Goal: Transaction & Acquisition: Obtain resource

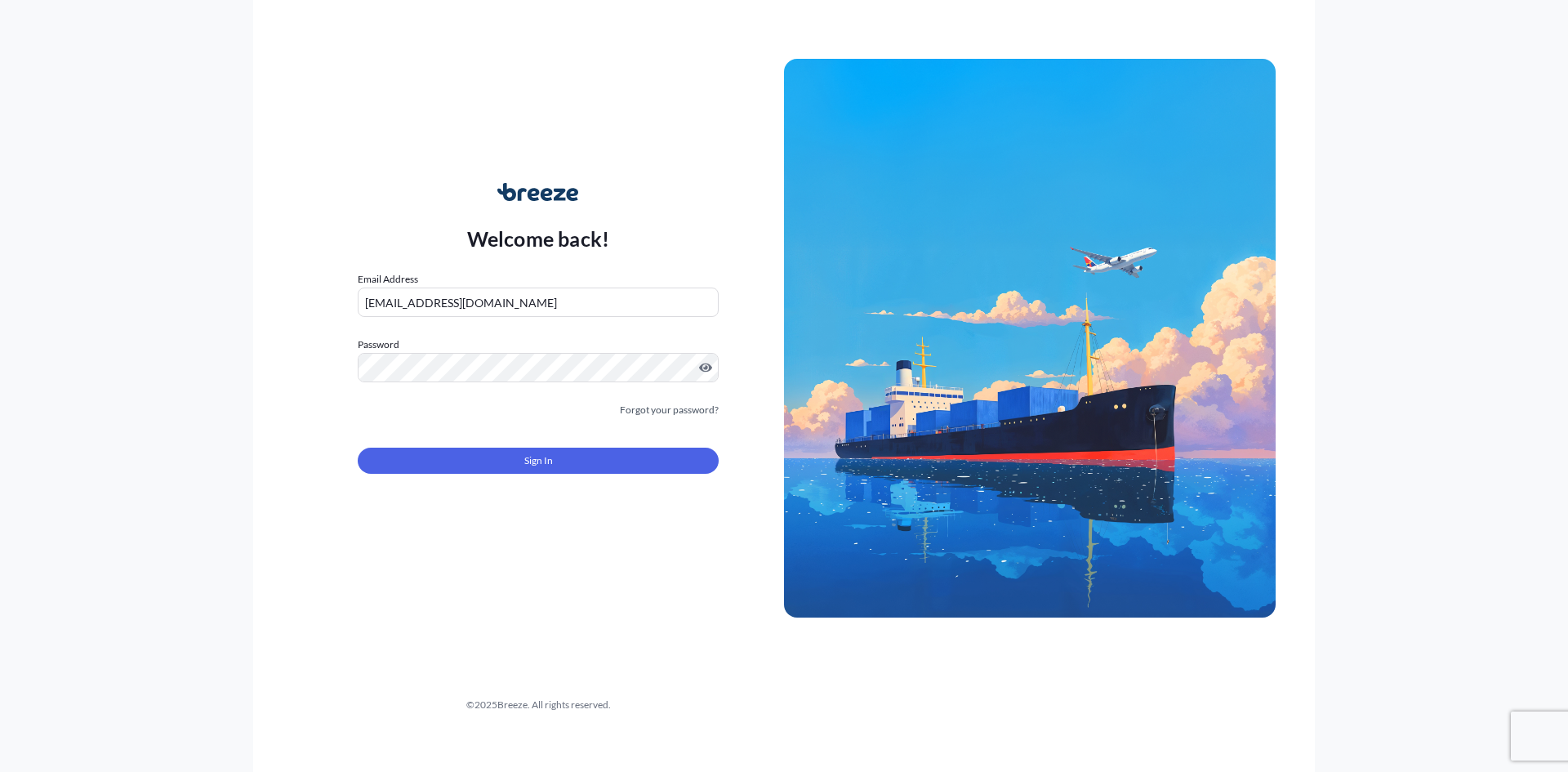
click at [426, 304] on input "[EMAIL_ADDRESS][DOMAIN_NAME]" at bounding box center [539, 302] width 361 height 29
type input "[EMAIL_ADDRESS][DOMAIN_NAME]"
click at [275, 429] on div "Welcome back! Email Address [EMAIL_ADDRESS][DOMAIN_NAME] Password Must include:…" at bounding box center [784, 386] width 1061 height 772
click at [419, 446] on div "Sign In" at bounding box center [539, 455] width 361 height 36
click at [429, 461] on button "Sign In" at bounding box center [539, 460] width 361 height 26
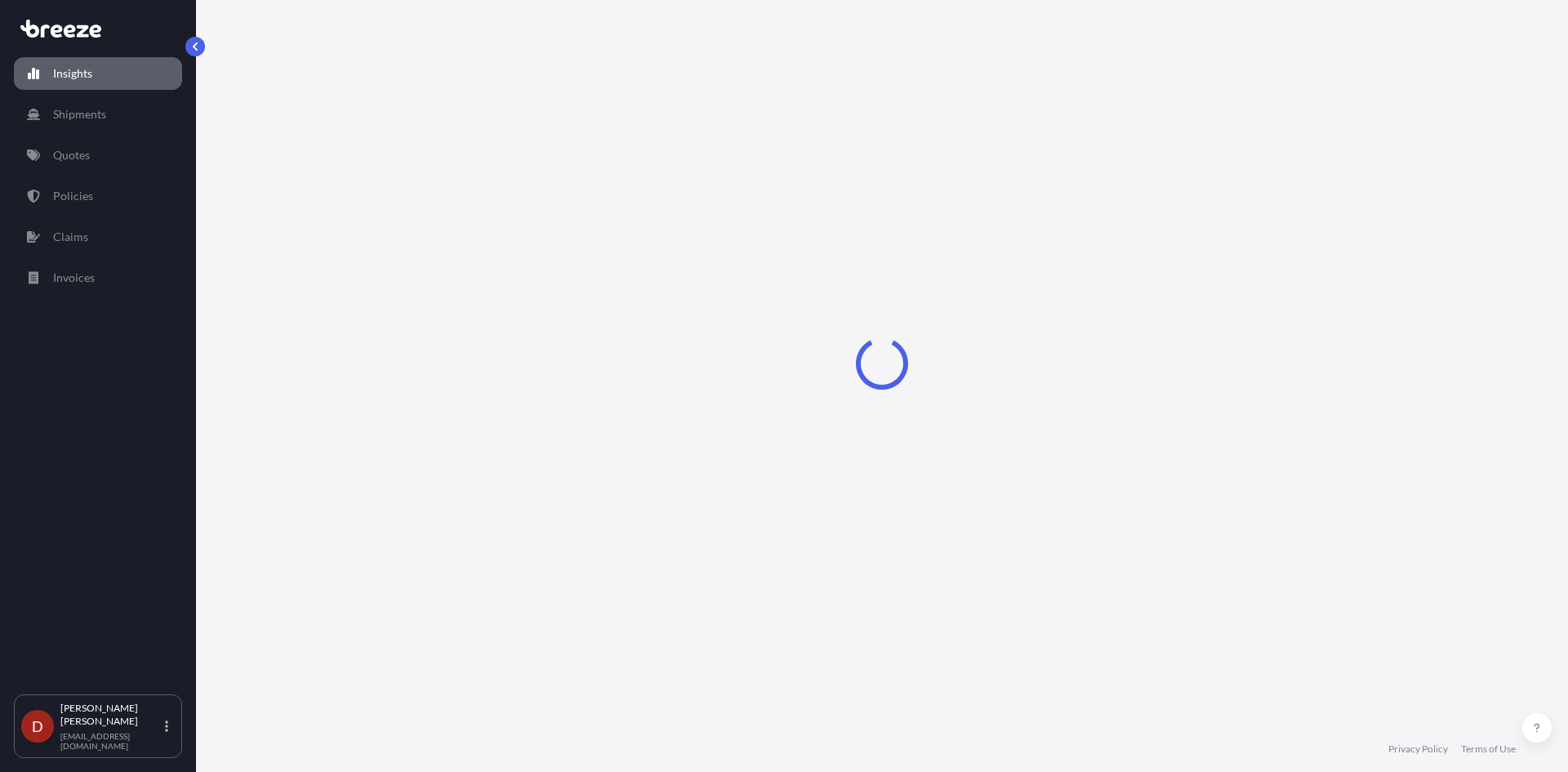
select select "2025"
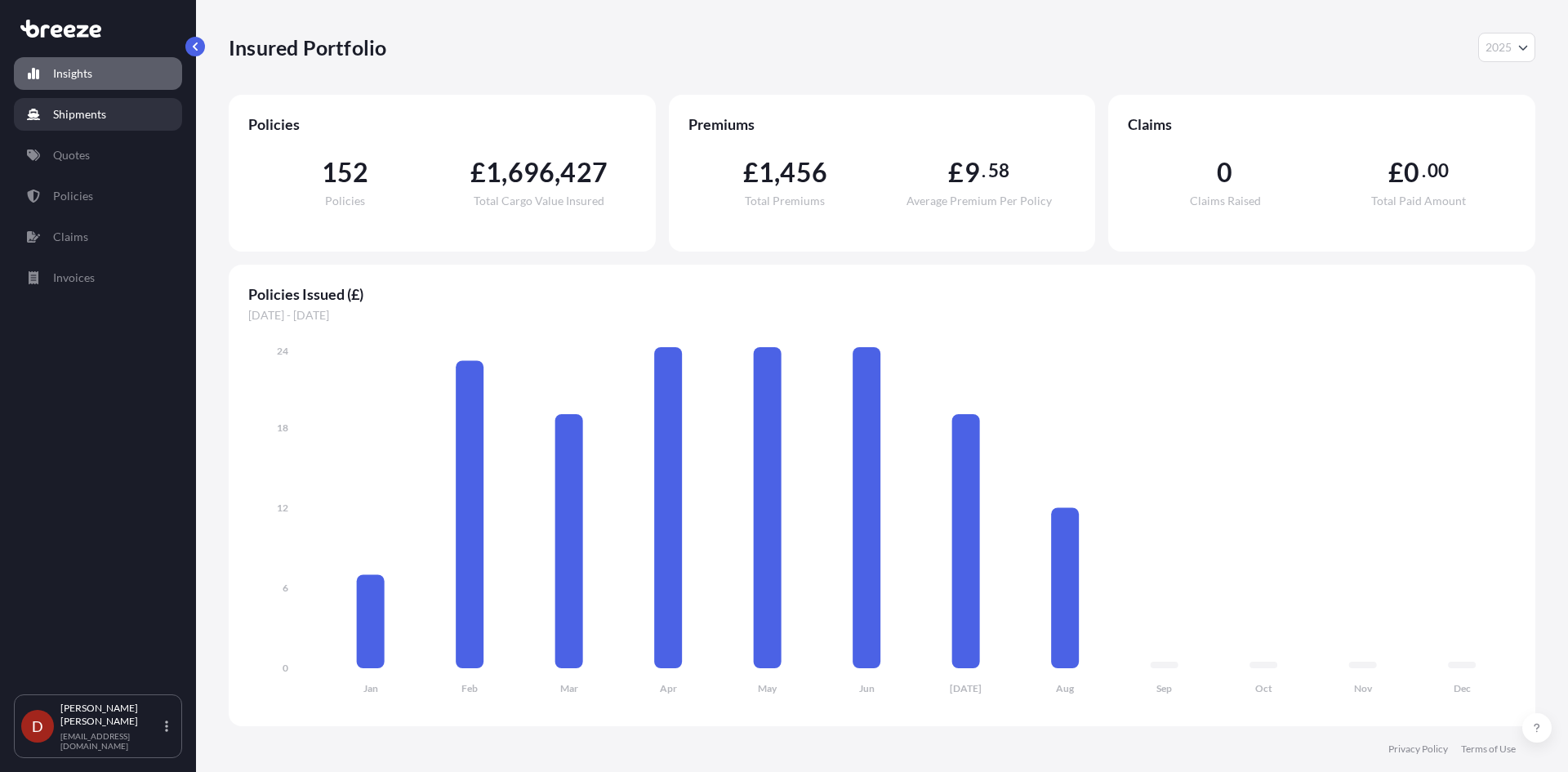
click at [60, 115] on p "Shipments" at bounding box center [79, 115] width 53 height 17
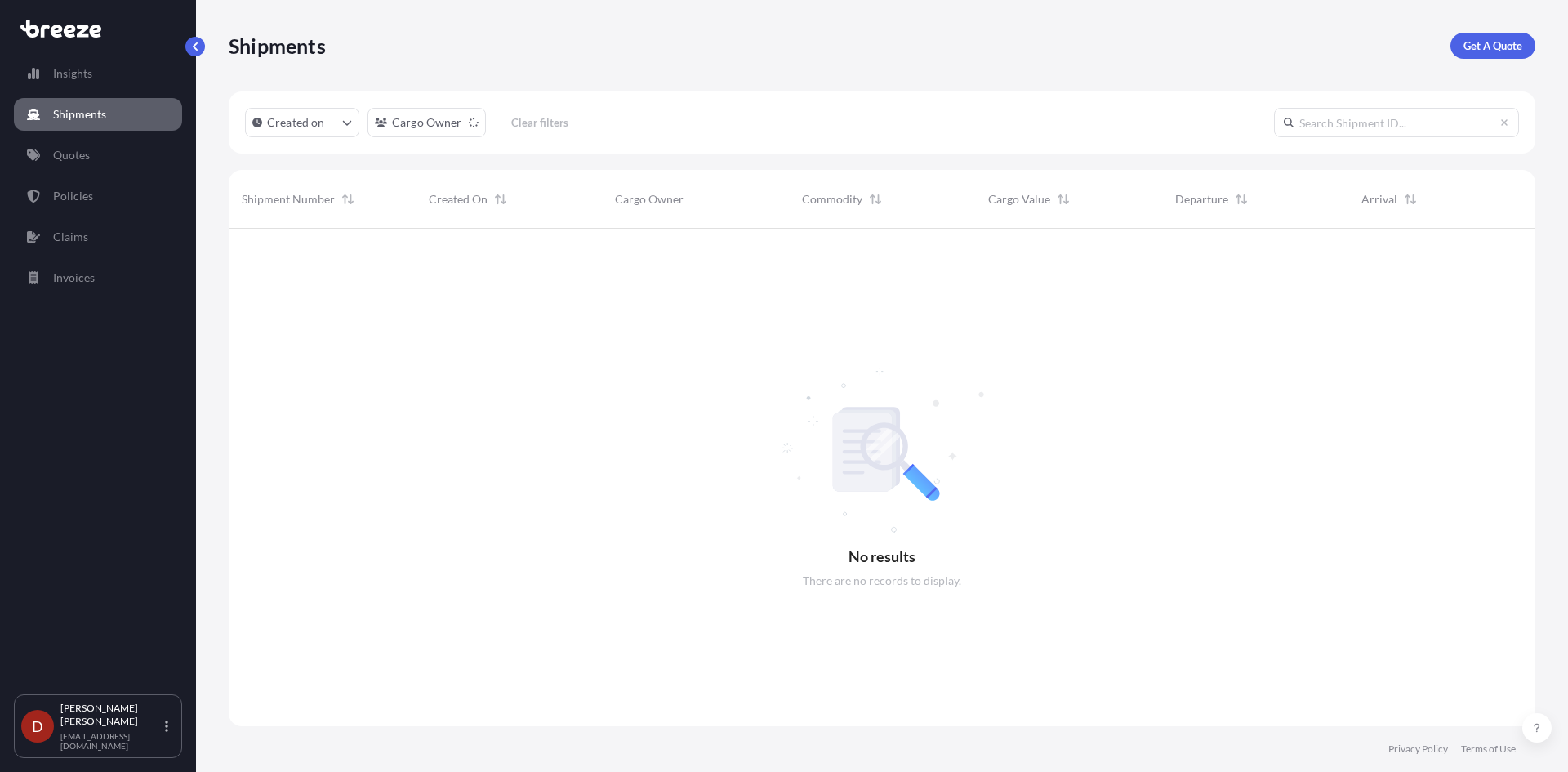
scroll to position [544, 1295]
click at [1499, 49] on p "Get A Quote" at bounding box center [1493, 46] width 59 height 17
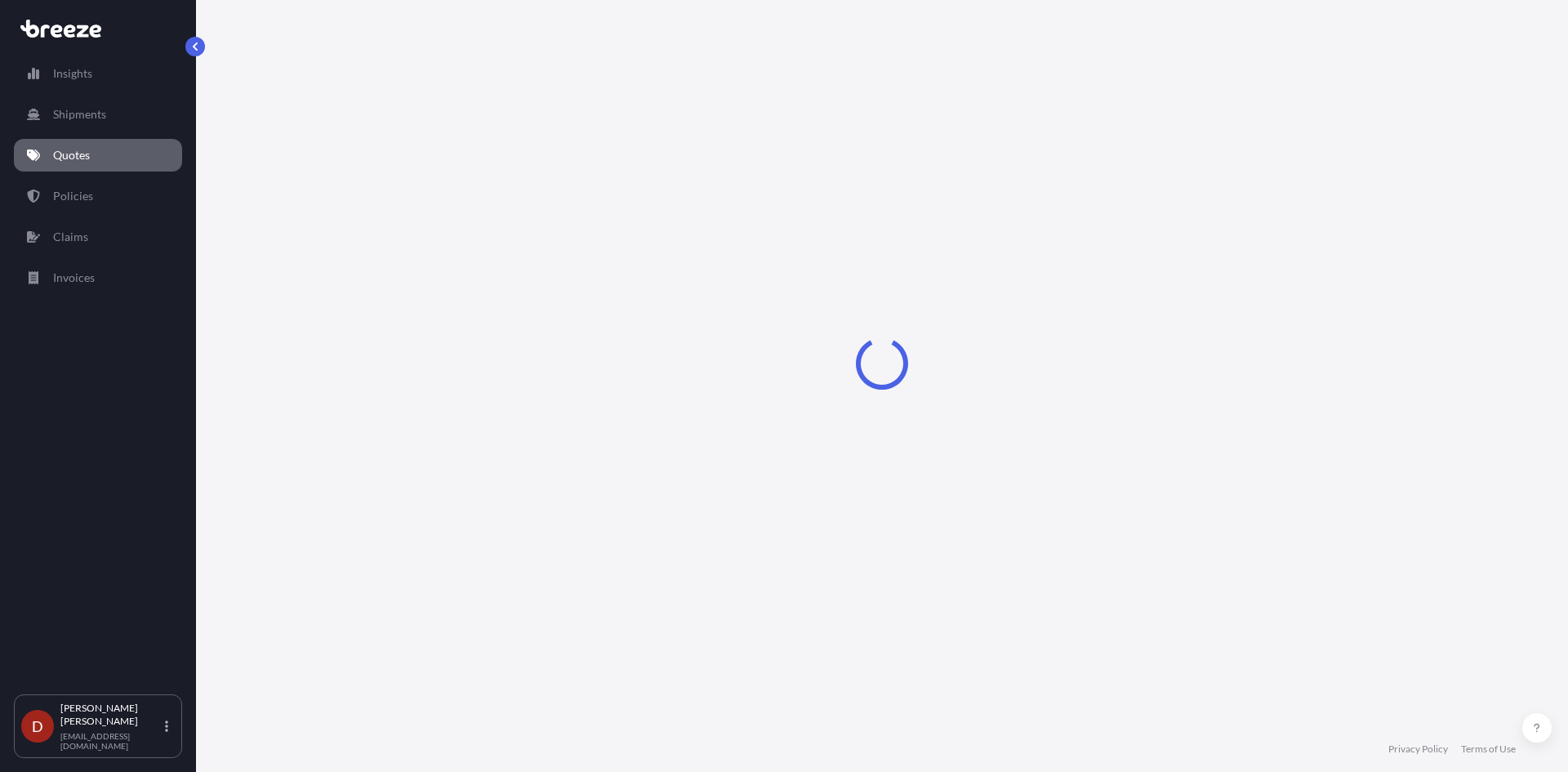
select select "Sea"
select select "1"
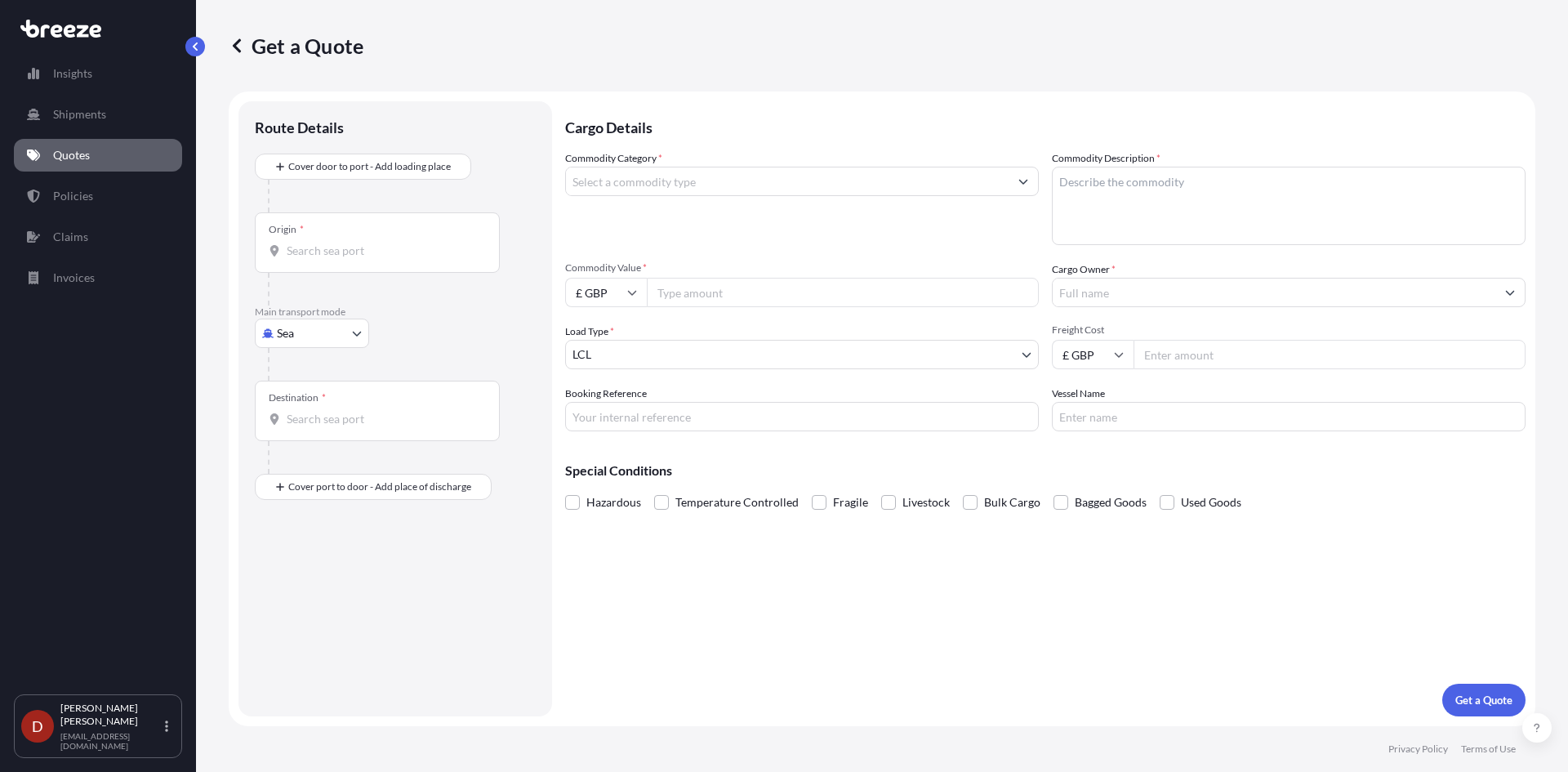
click at [294, 333] on body "Insights Shipments Quotes Policies Claims Invoices D [PERSON_NAME] [PERSON_NAME…" at bounding box center [784, 386] width 1568 height 772
click at [295, 410] on span "Air" at bounding box center [294, 406] width 17 height 17
select select "Air"
click at [325, 268] on div "Origin *" at bounding box center [377, 249] width 245 height 60
click at [325, 265] on input "Origin *" at bounding box center [383, 258] width 192 height 17
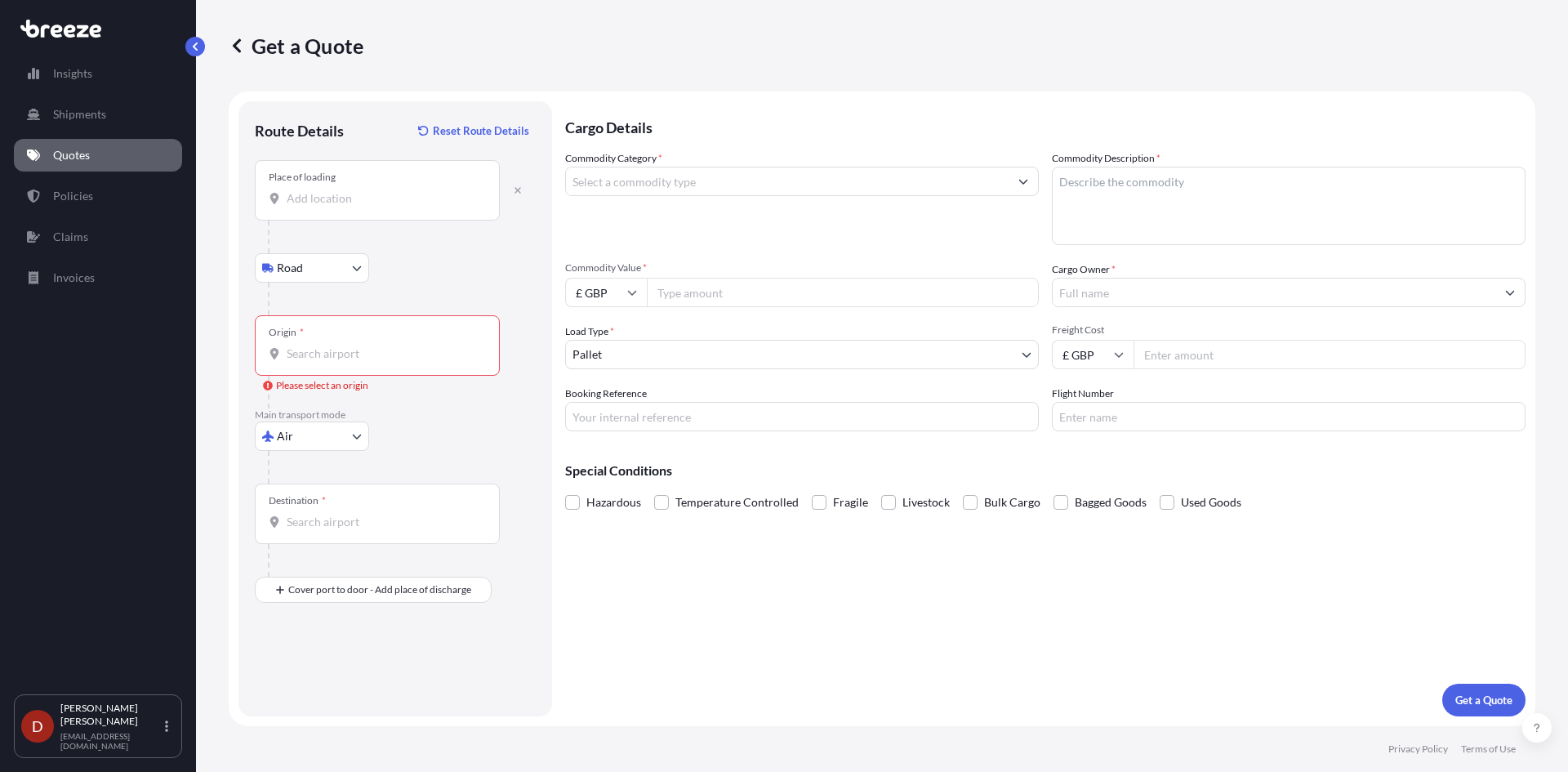
click at [317, 197] on input "Place of loading" at bounding box center [383, 199] width 192 height 17
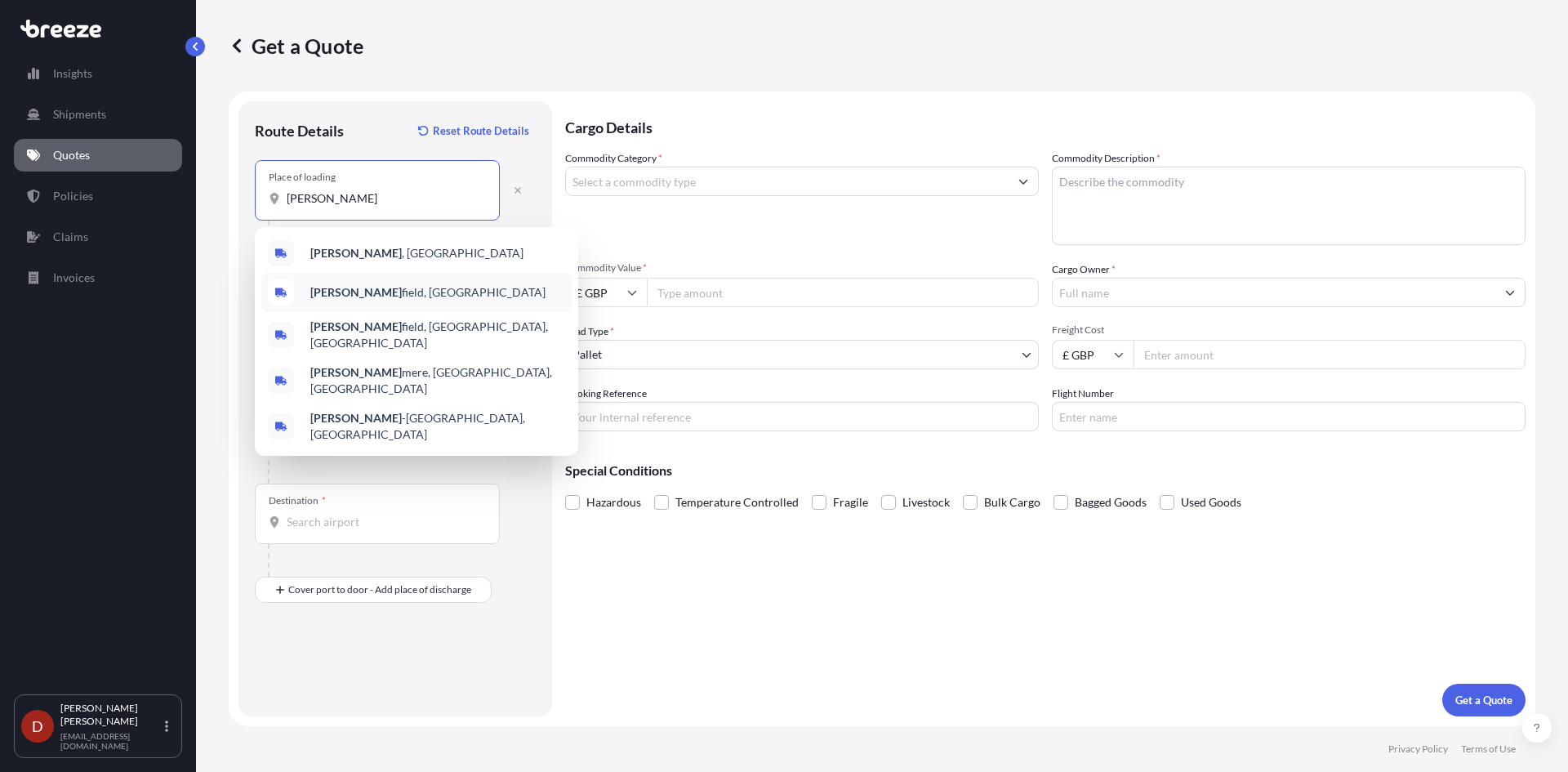
click at [333, 284] on div "[PERSON_NAME][GEOGRAPHIC_DATA], [GEOGRAPHIC_DATA]" at bounding box center [416, 292] width 310 height 39
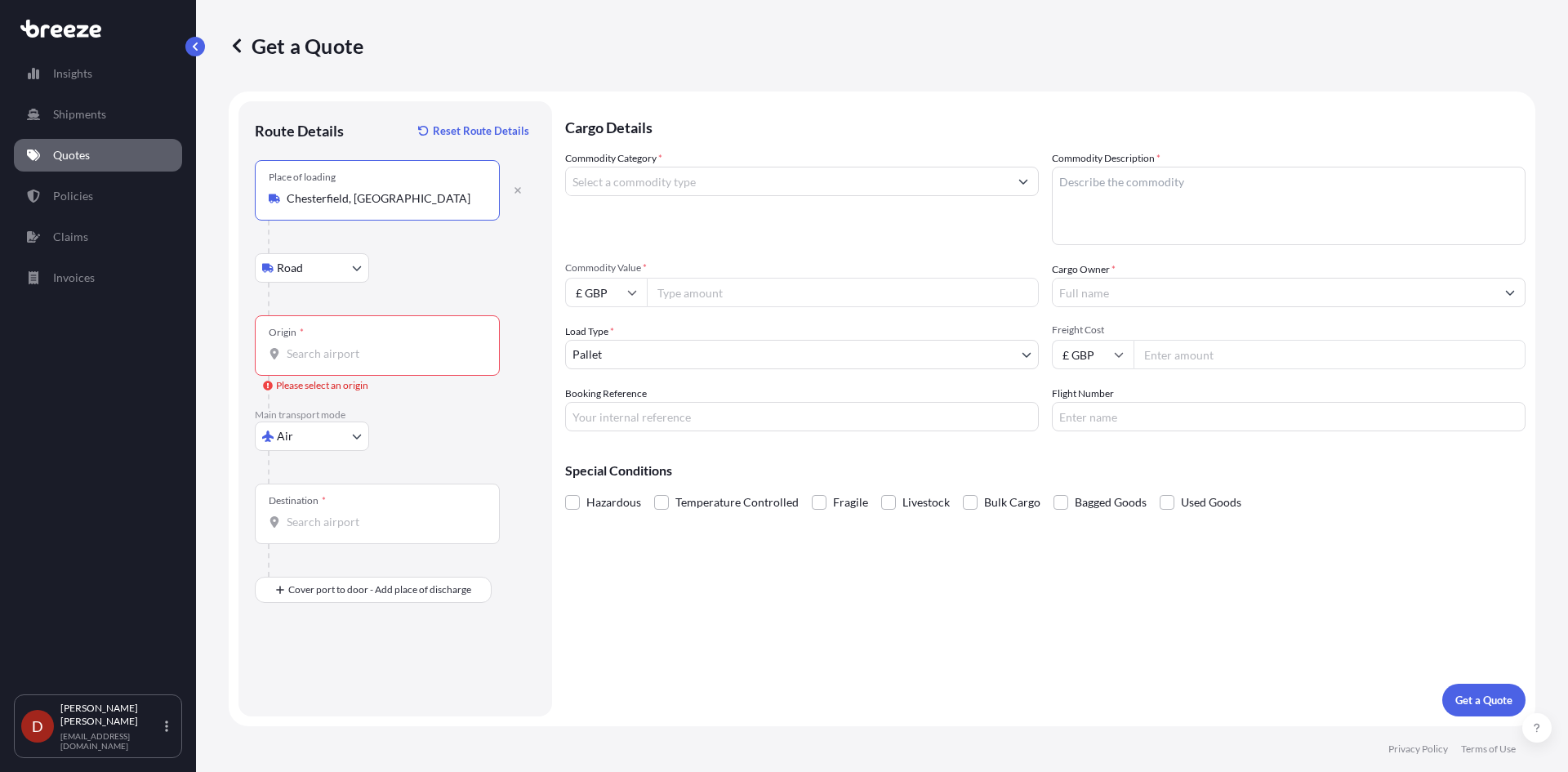
type input "Chesterfield, [GEOGRAPHIC_DATA]"
click at [303, 350] on input "Origin * Please select an origin" at bounding box center [383, 354] width 192 height 17
type input "GBLHR - Heathrow Apt/[GEOGRAPHIC_DATA], [GEOGRAPHIC_DATA]"
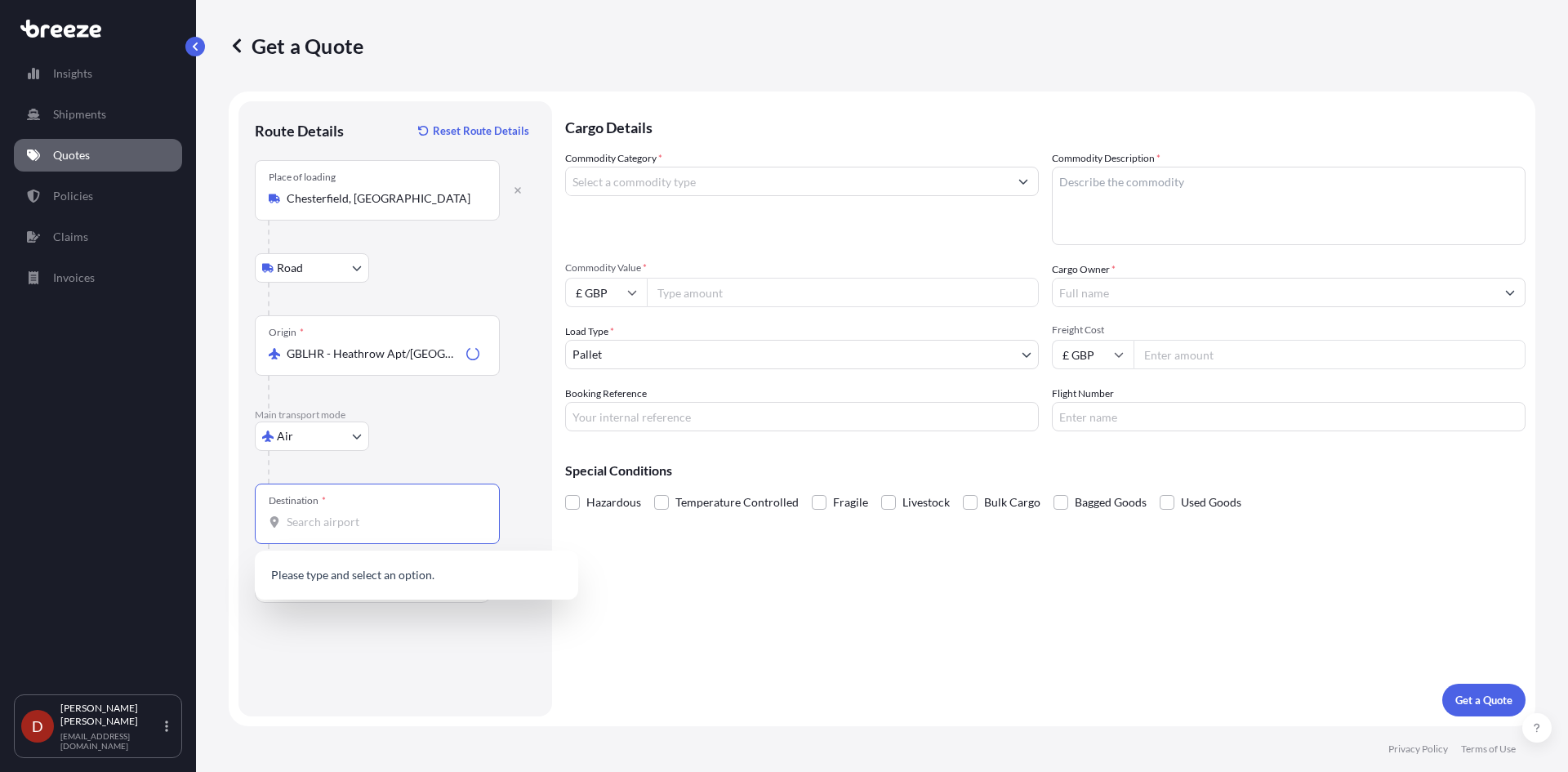
click at [334, 515] on input "Destination *" at bounding box center [383, 522] width 192 height 17
click at [327, 525] on input "Destination * Please select a destination" at bounding box center [383, 522] width 192 height 17
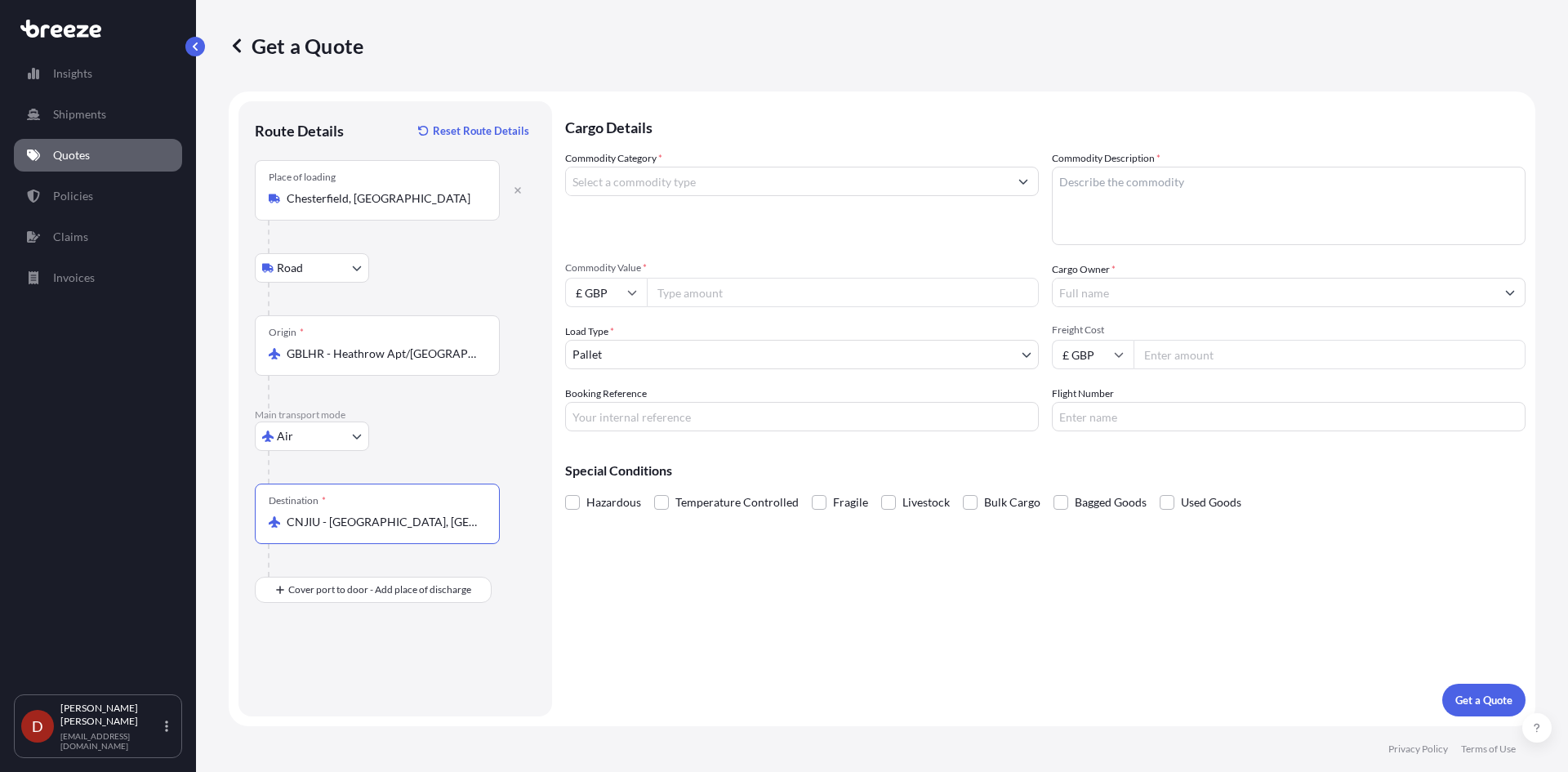
type input "CNJIU - [GEOGRAPHIC_DATA], [GEOGRAPHIC_DATA]"
click at [701, 195] on div at bounding box center [802, 181] width 473 height 29
click at [702, 192] on input "Commodity Category *" at bounding box center [787, 181] width 442 height 29
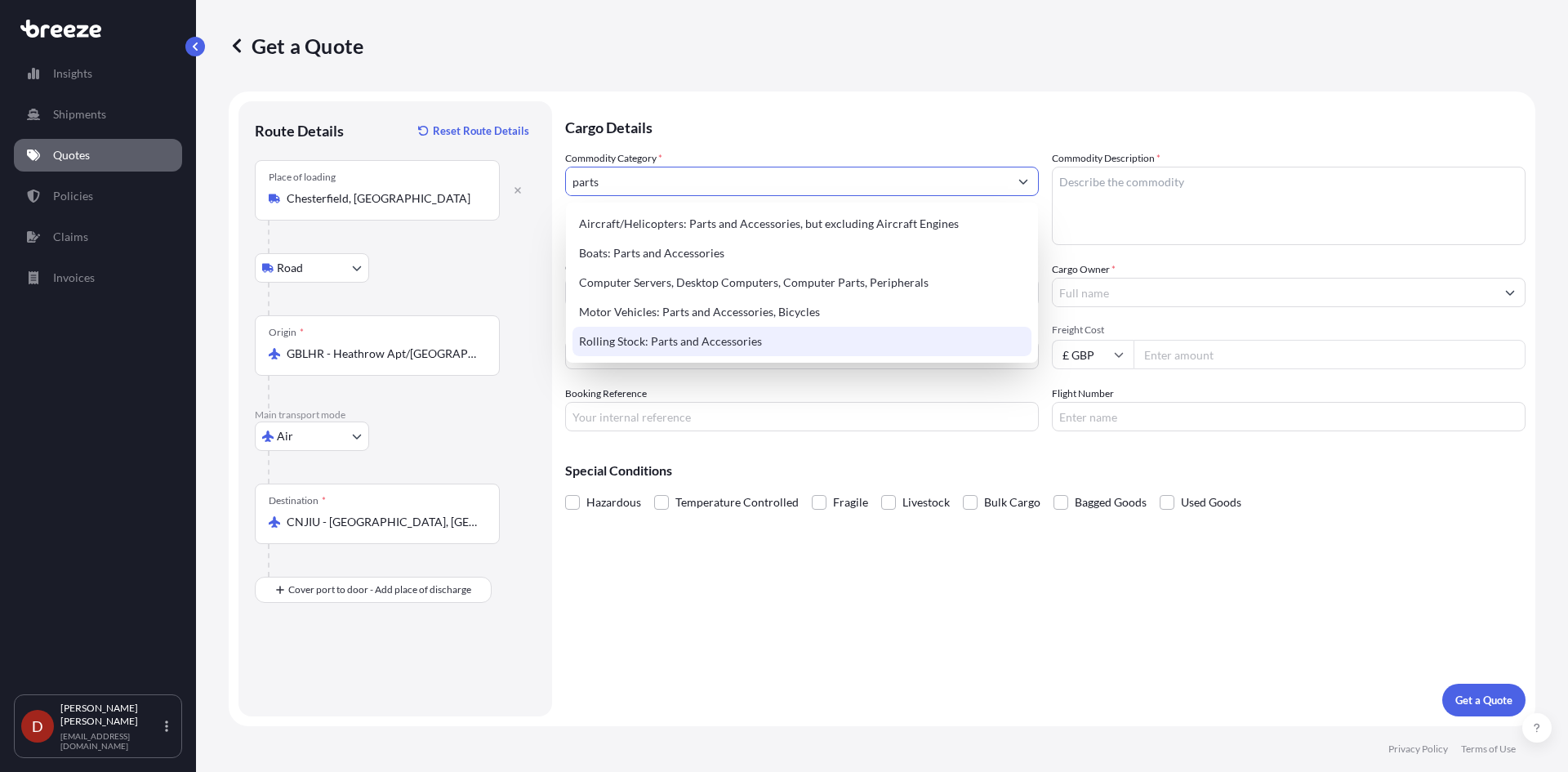
click at [701, 328] on div "Aircraft/Helicopters: Parts and Accessories, but excluding Aircraft Engines Boa…" at bounding box center [802, 283] width 459 height 147
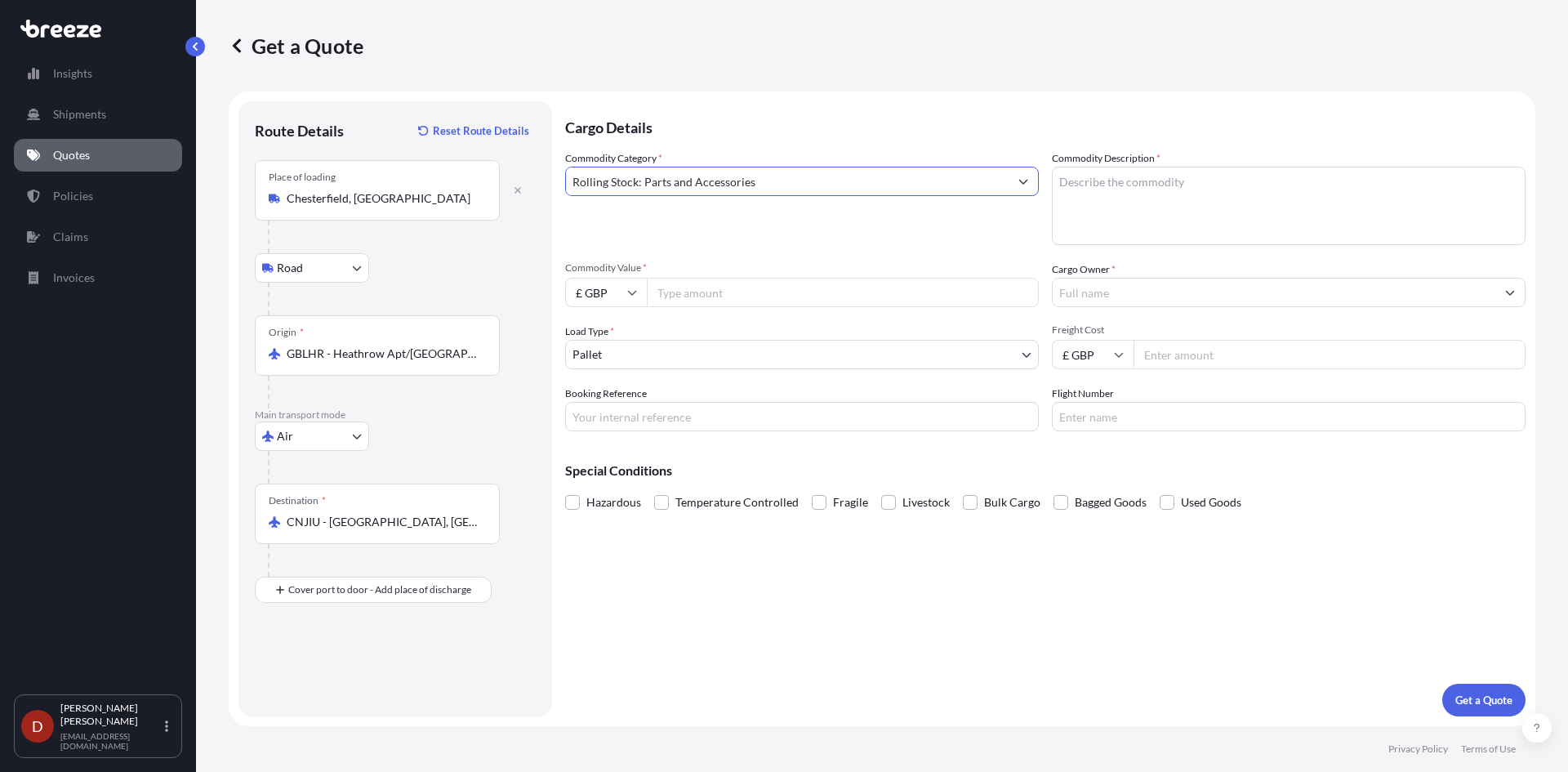
type input "Rolling Stock: Parts and Accessories"
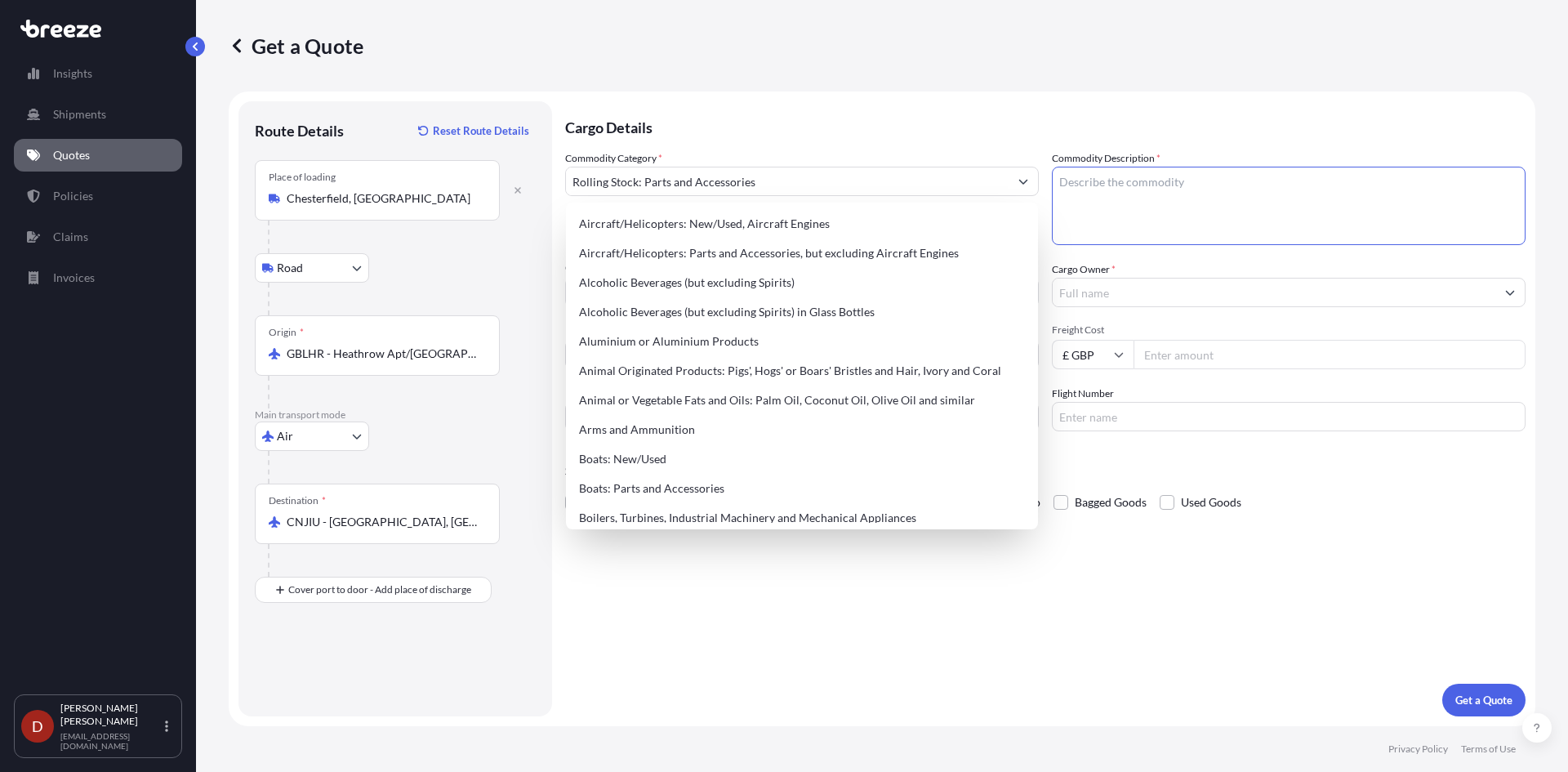
click at [1129, 184] on textarea "Commodity Description *" at bounding box center [1289, 206] width 473 height 79
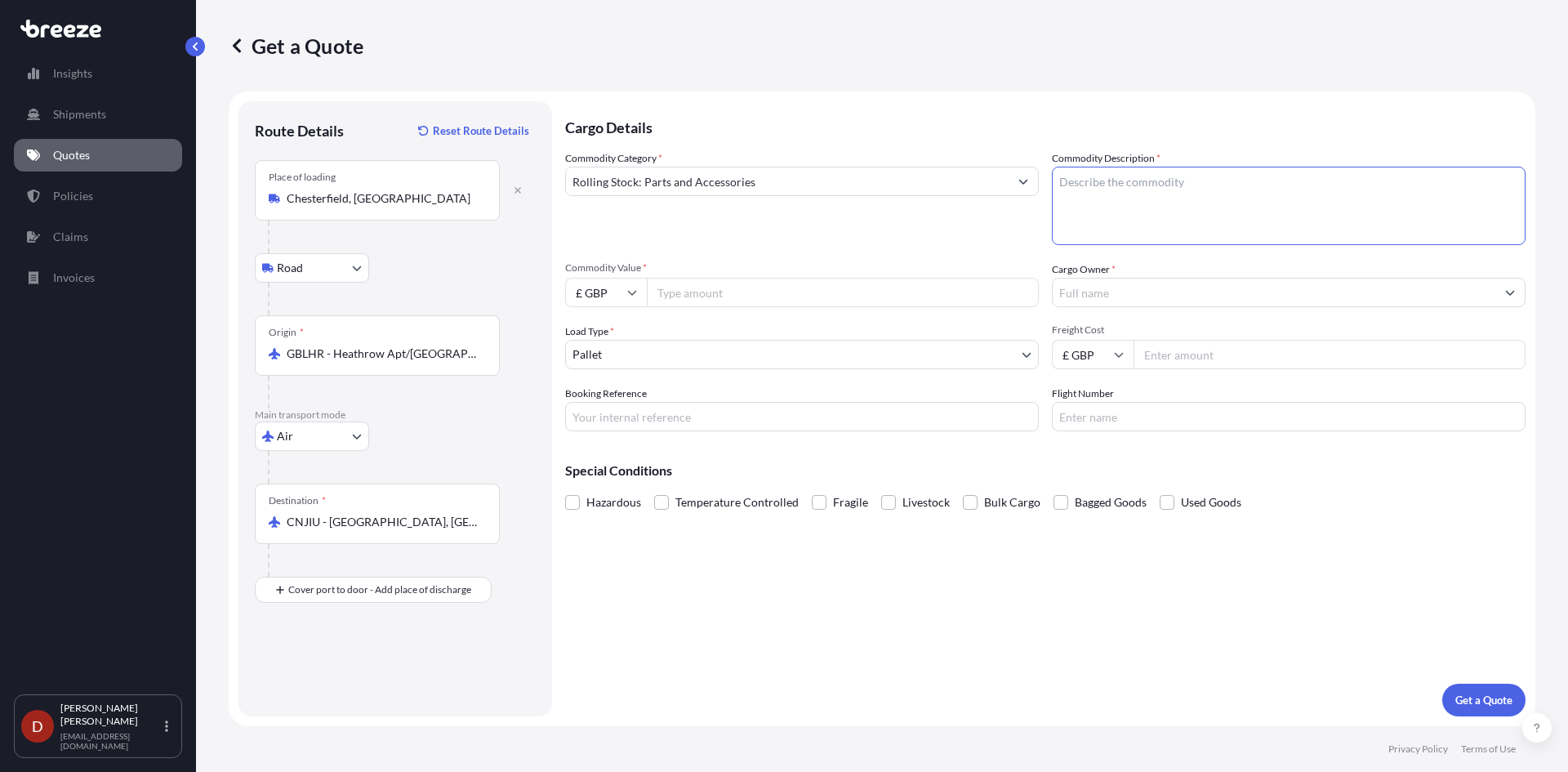
paste textarea "HPC Hepco Cylinders"
type textarea "HPC Hepco Cylinders"
click at [691, 295] on input "Commodity Value *" at bounding box center [842, 292] width 392 height 29
type input "4400"
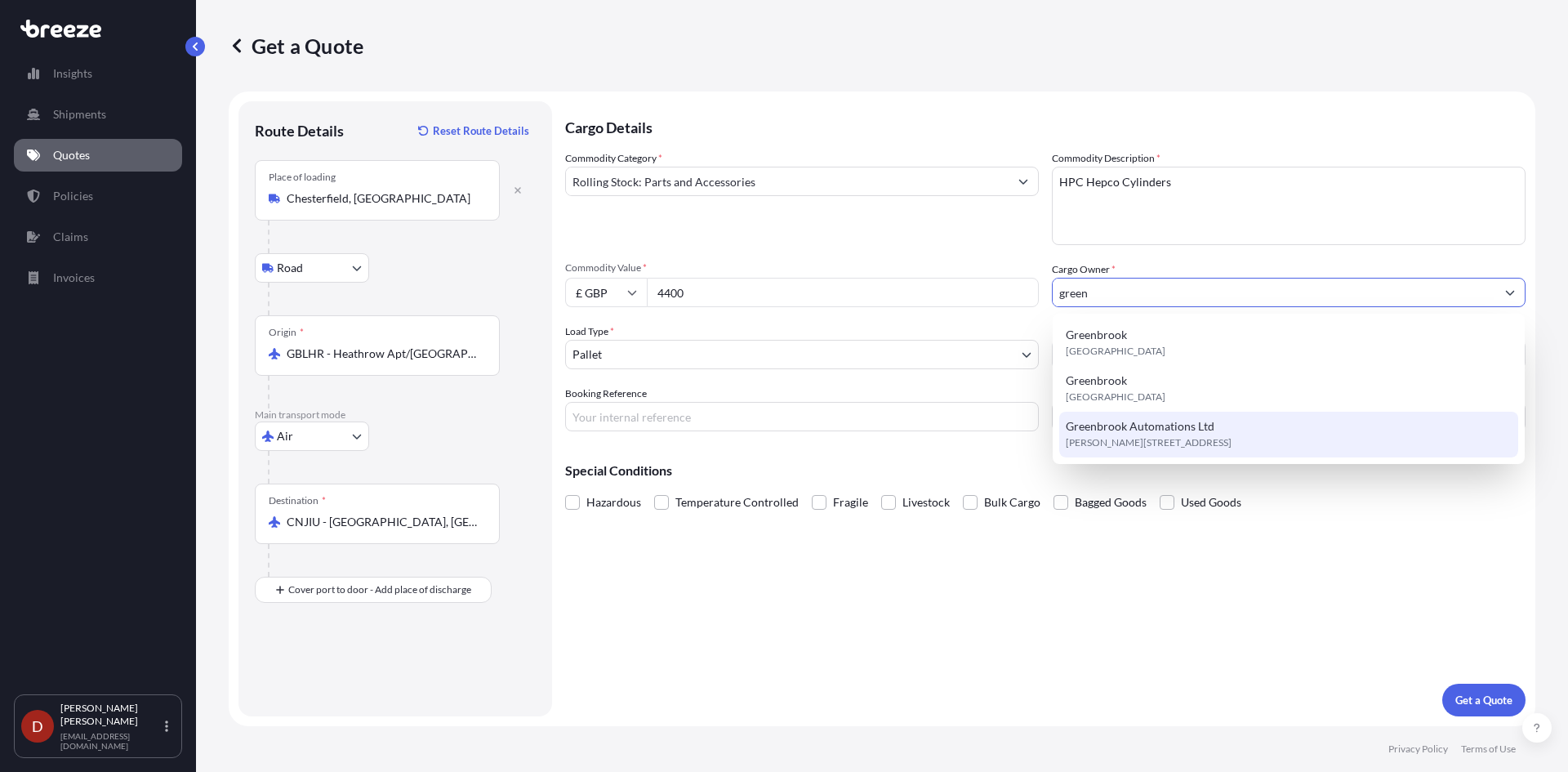
click at [1167, 429] on span "Greenbrook Automations Ltd" at bounding box center [1140, 427] width 149 height 17
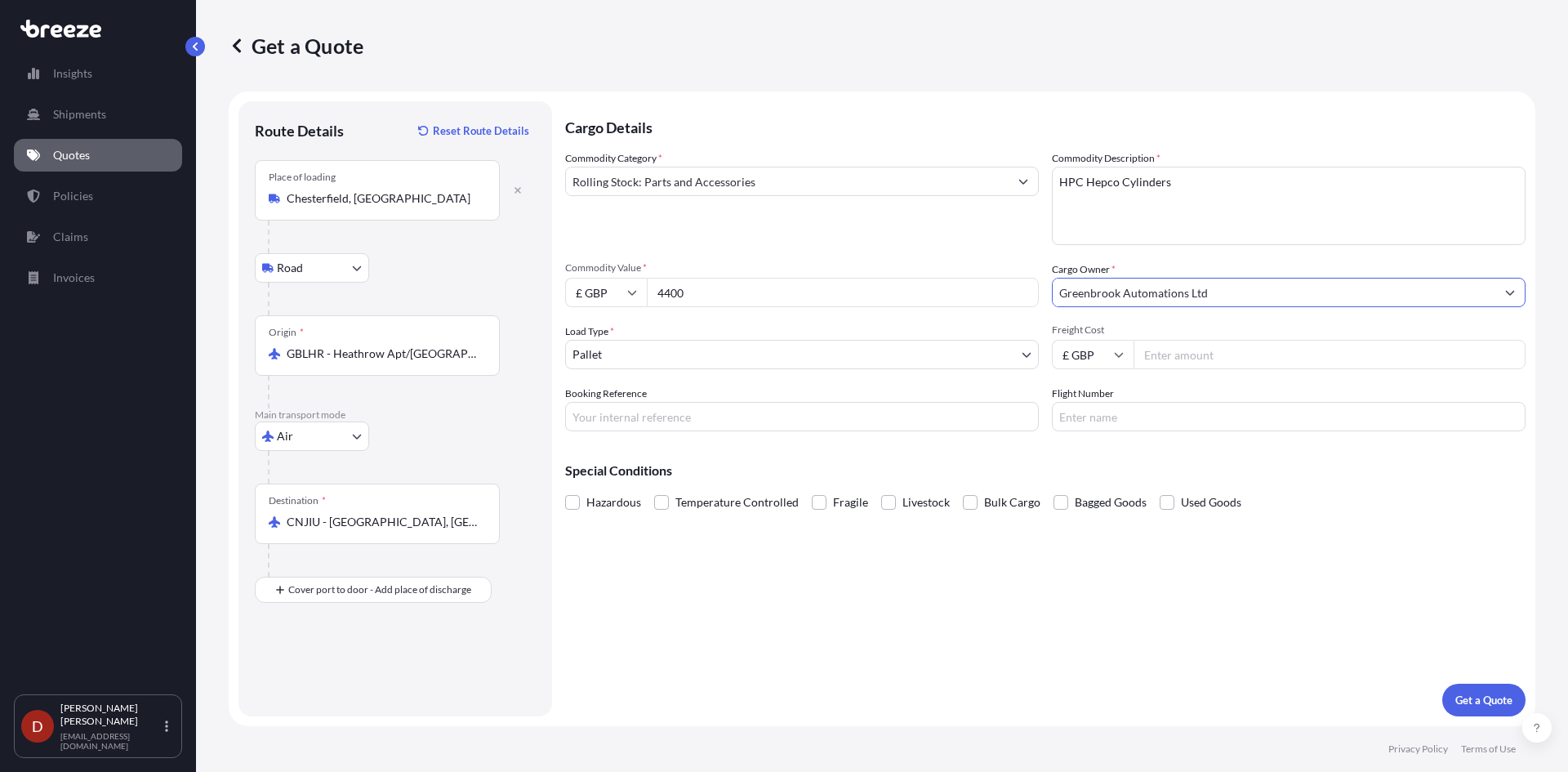
type input "Greenbrook Automations Ltd"
click at [779, 429] on input "Booking Reference" at bounding box center [802, 416] width 473 height 29
drag, startPoint x: 761, startPoint y: 420, endPoint x: 794, endPoint y: 397, distance: 40.2
click at [761, 420] on input "SDSA001" at bounding box center [802, 416] width 473 height 29
type input "SDSA00190296"
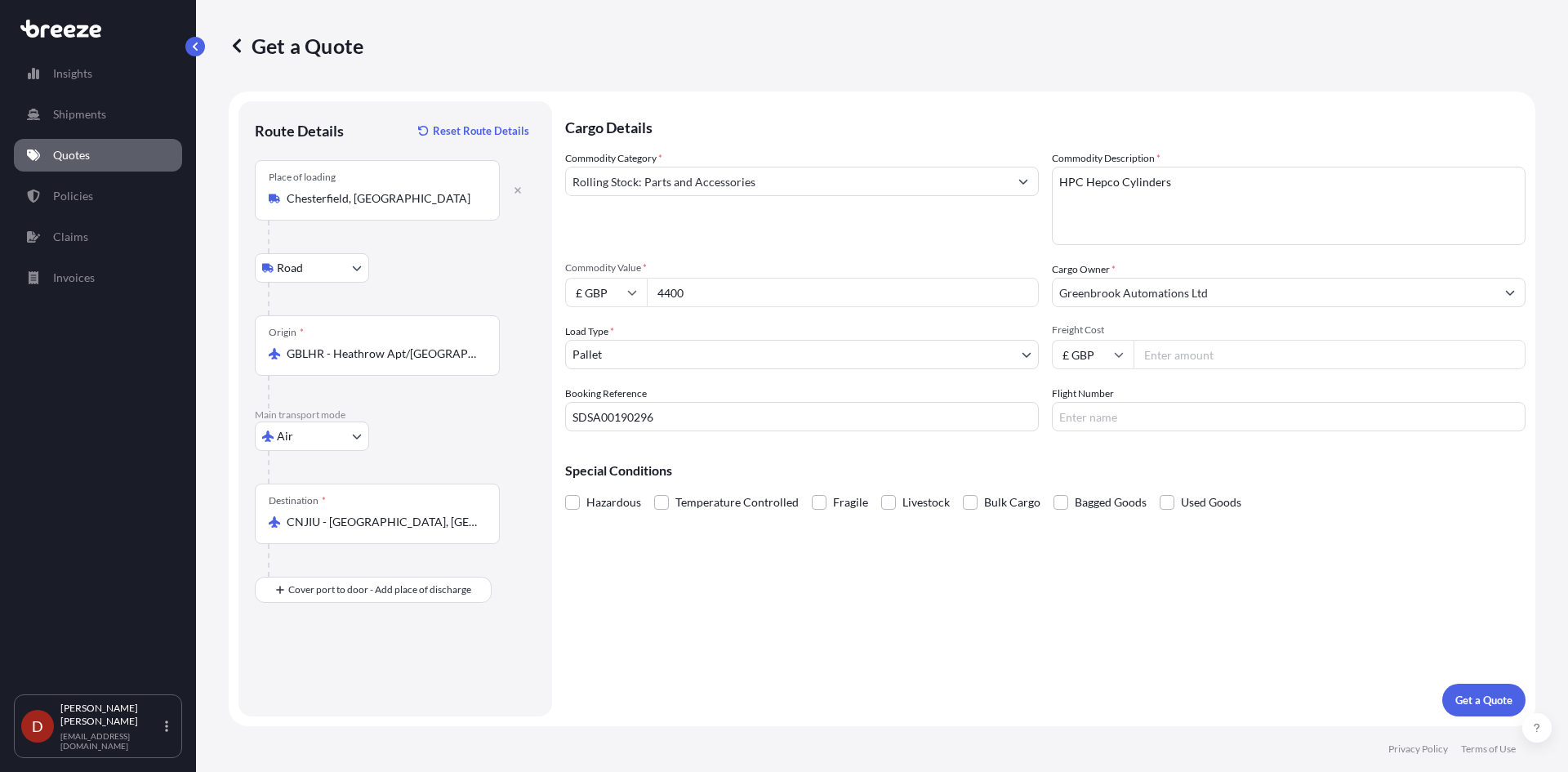
click at [1433, 698] on div "Cargo Details Commodity Category * Rolling Stock: Parts and Accessories Commodi…" at bounding box center [1045, 408] width 960 height 615
click at [1458, 698] on p "Get a Quote" at bounding box center [1484, 700] width 57 height 17
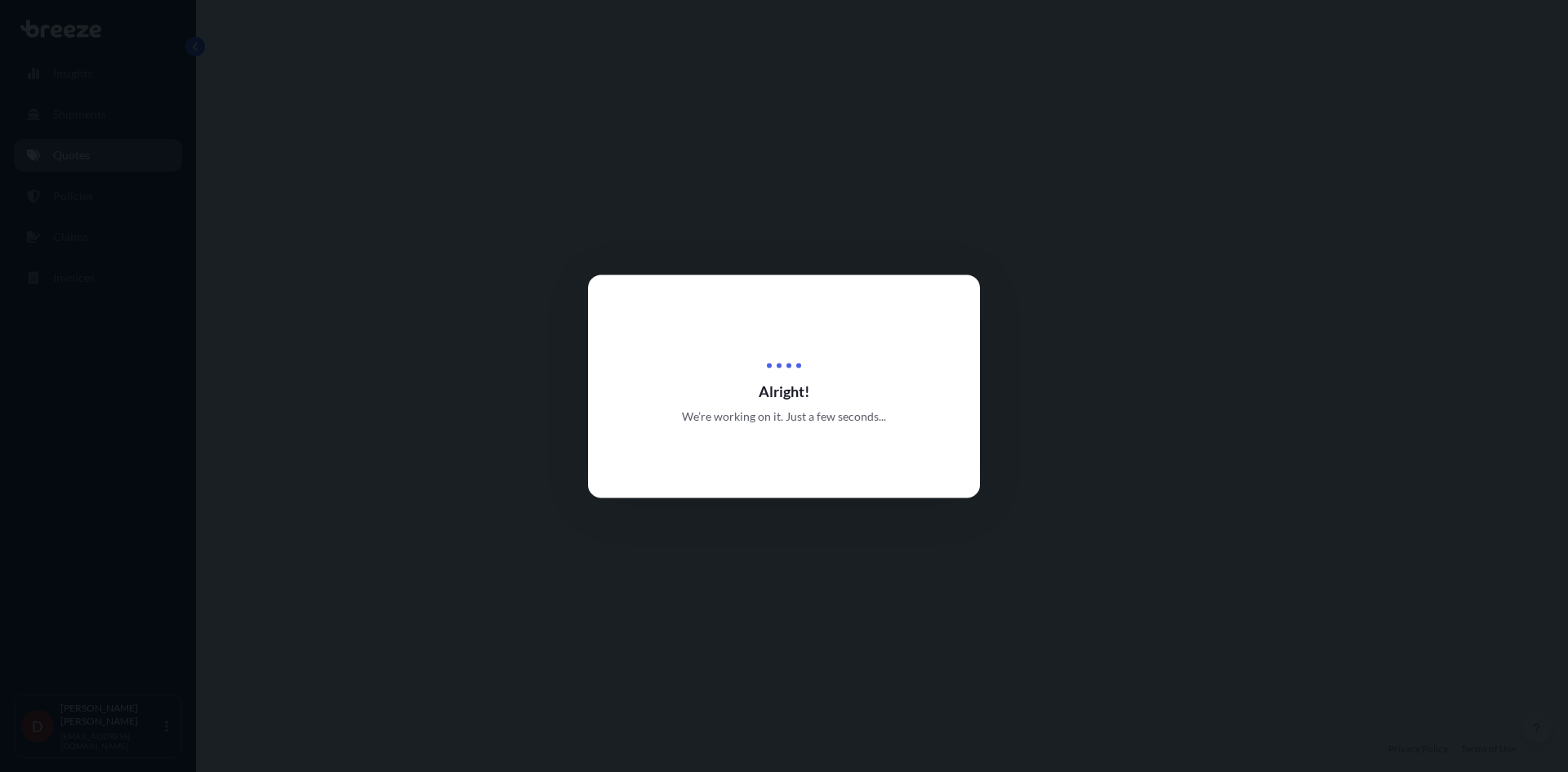
select select "Road"
select select "Air"
select select "1"
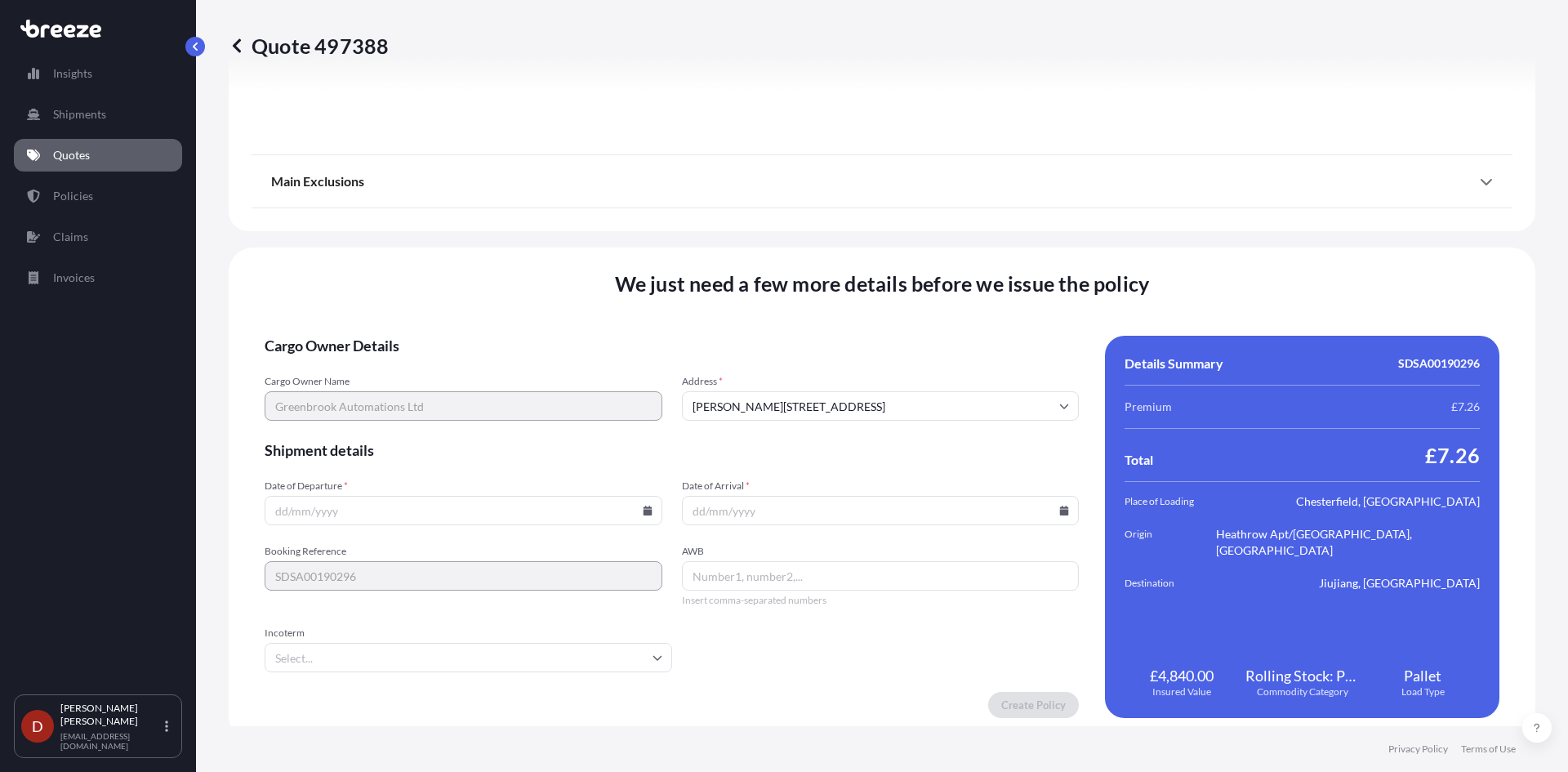
scroll to position [1935, 0]
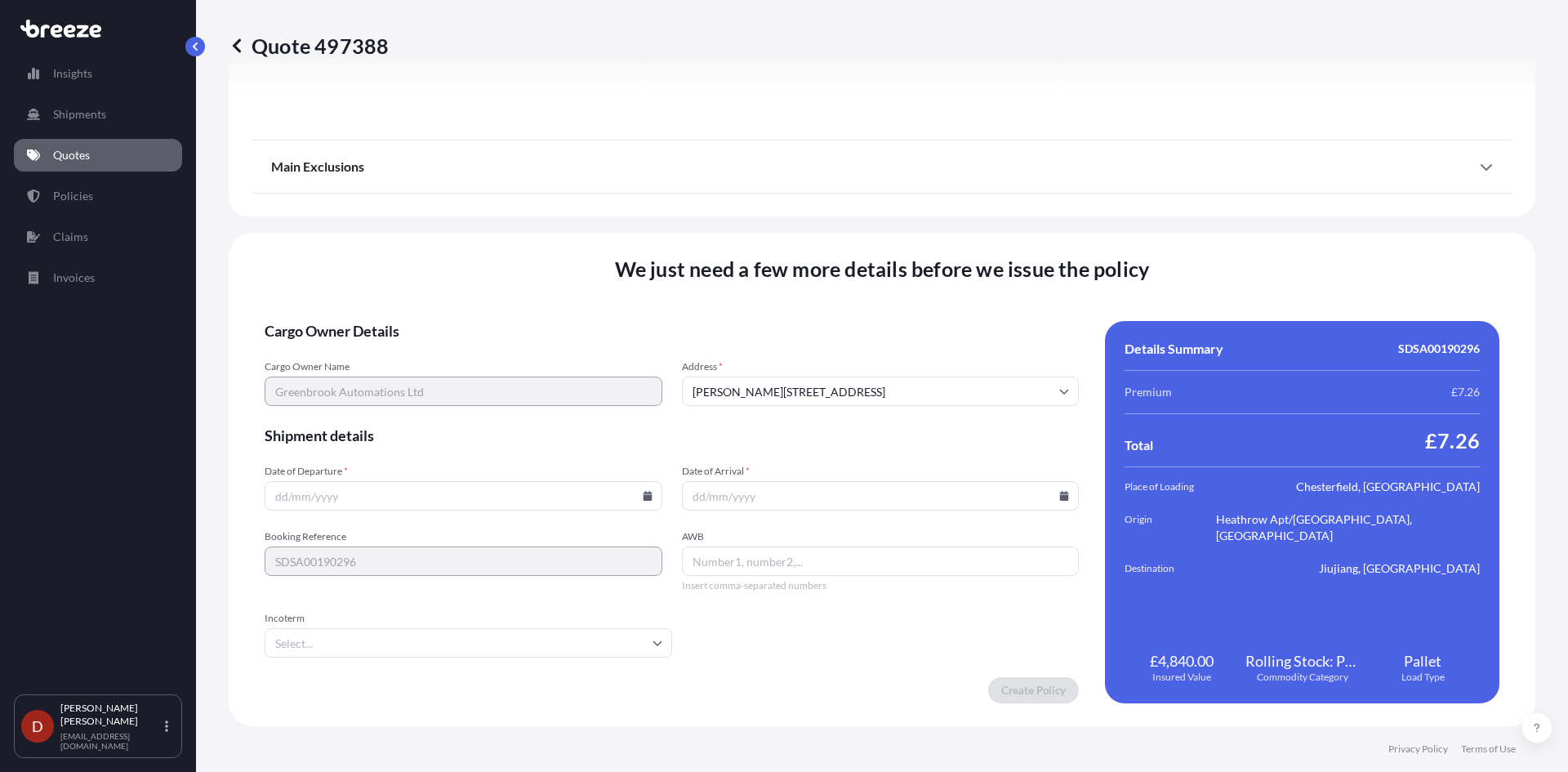
click at [557, 494] on input "Date of Departure *" at bounding box center [463, 495] width 398 height 29
click at [643, 495] on icon at bounding box center [648, 496] width 10 height 10
click at [494, 382] on button "22" at bounding box center [499, 381] width 26 height 26
type input "[DATE]"
click at [842, 501] on input "Date of Arrival *" at bounding box center [881, 495] width 398 height 29
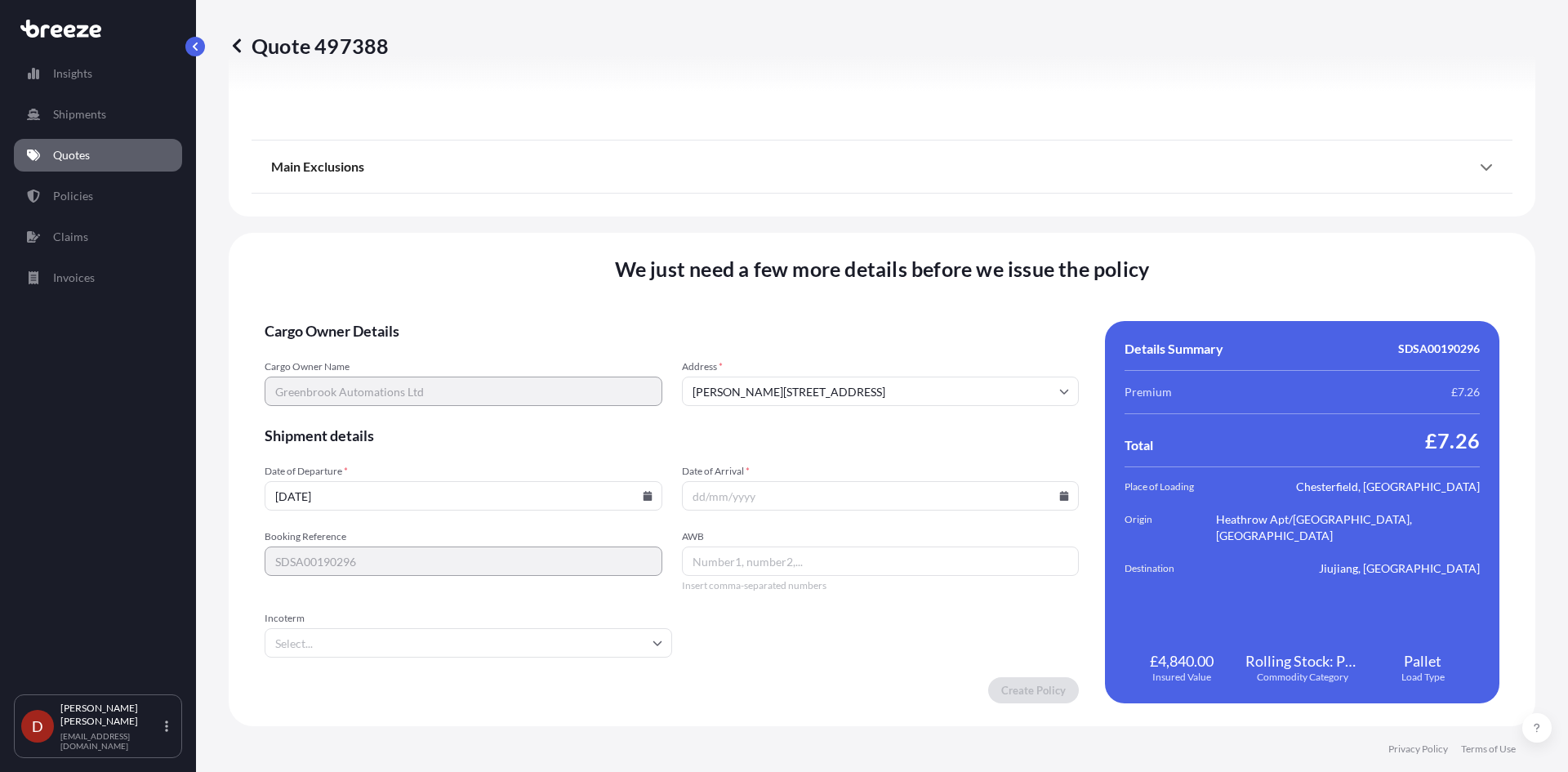
click at [1050, 504] on input "Date of Arrival *" at bounding box center [881, 495] width 398 height 29
click at [1060, 498] on icon at bounding box center [1064, 496] width 9 height 10
click at [908, 417] on button "29" at bounding box center [912, 412] width 26 height 26
type input "[DATE]"
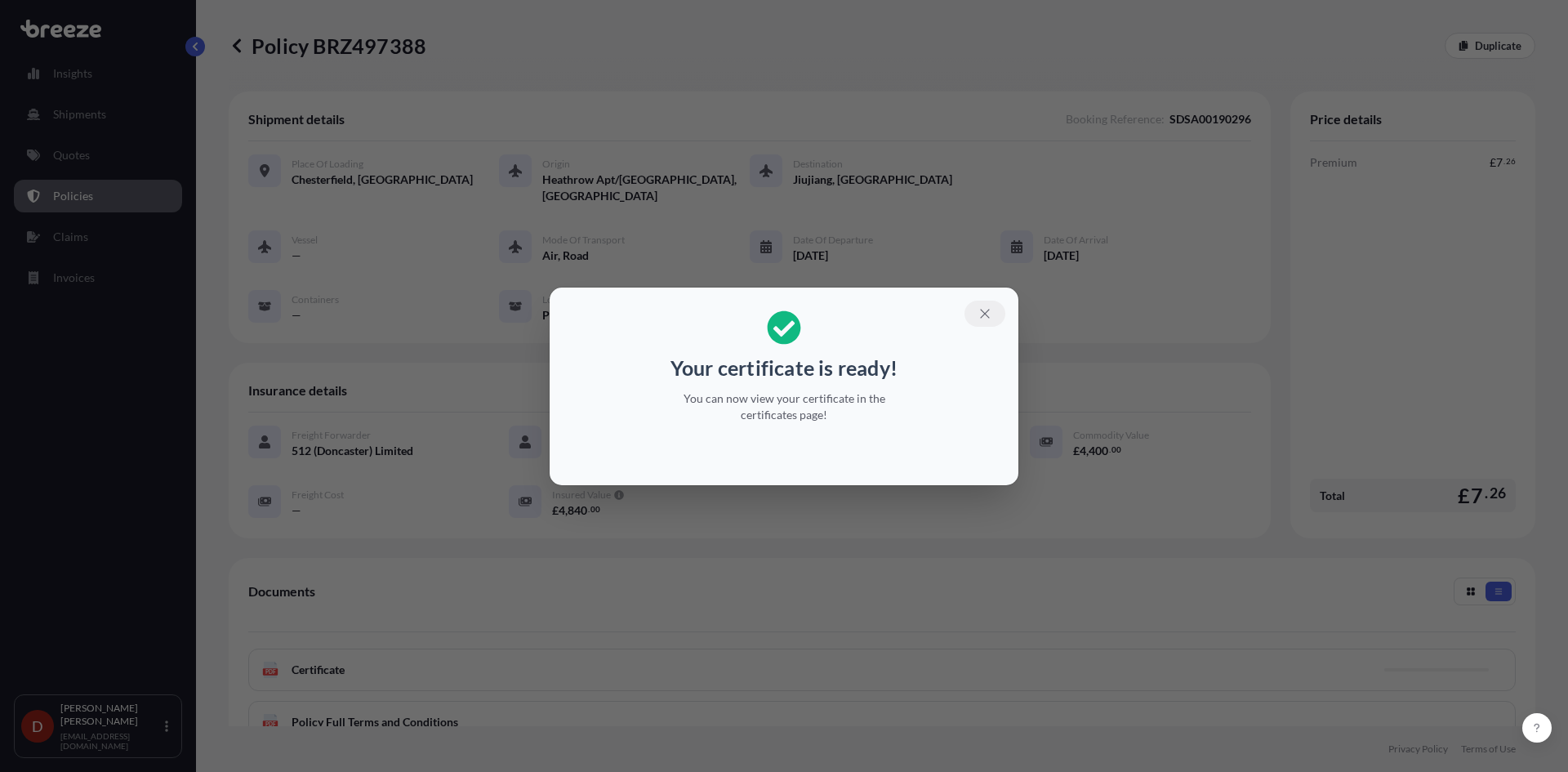
click at [983, 325] on button "button" at bounding box center [984, 313] width 41 height 26
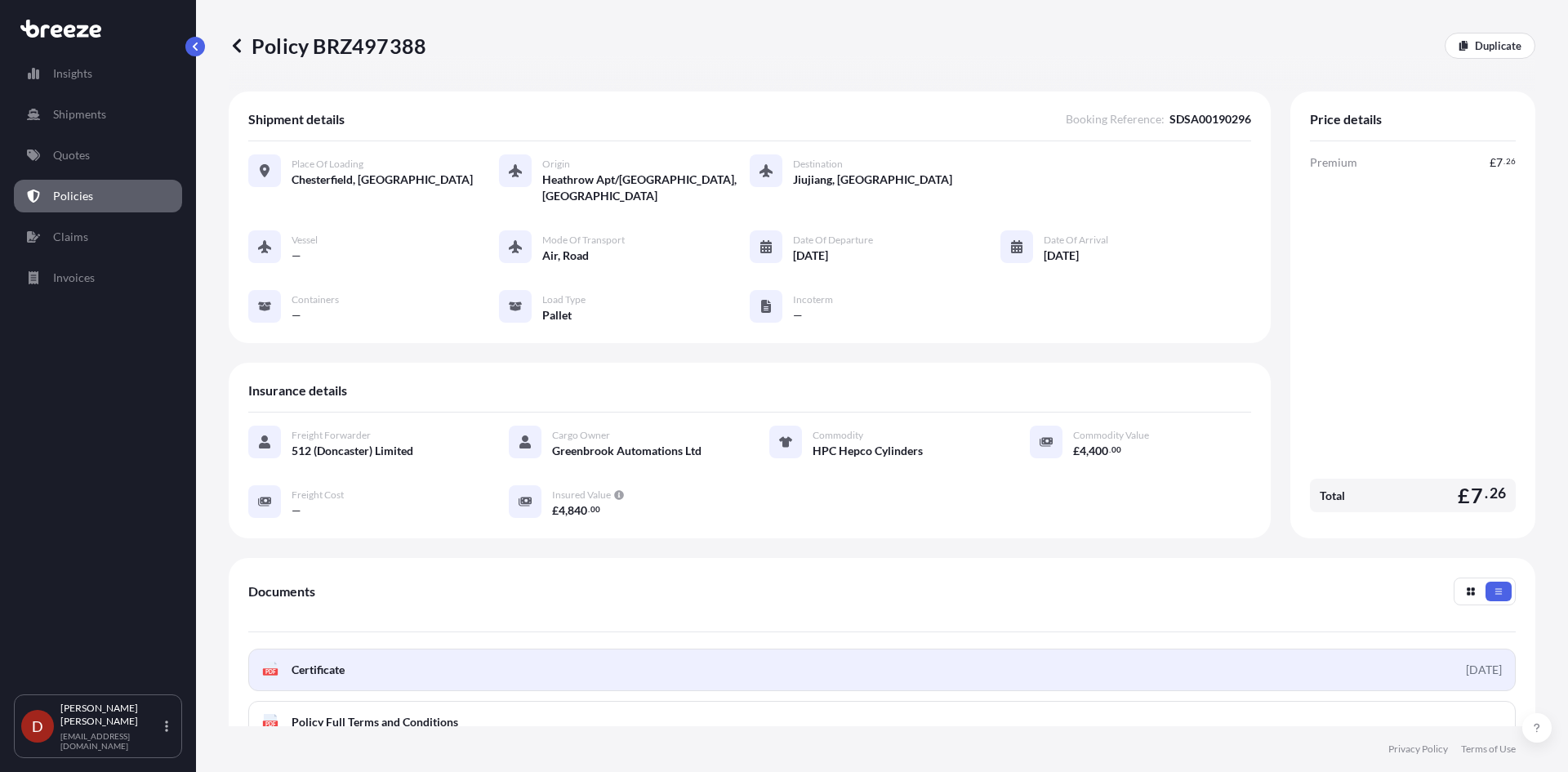
click at [800, 648] on link "PDF Certificate [DATE]" at bounding box center [882, 669] width 1268 height 43
